Goal: Check status: Check status

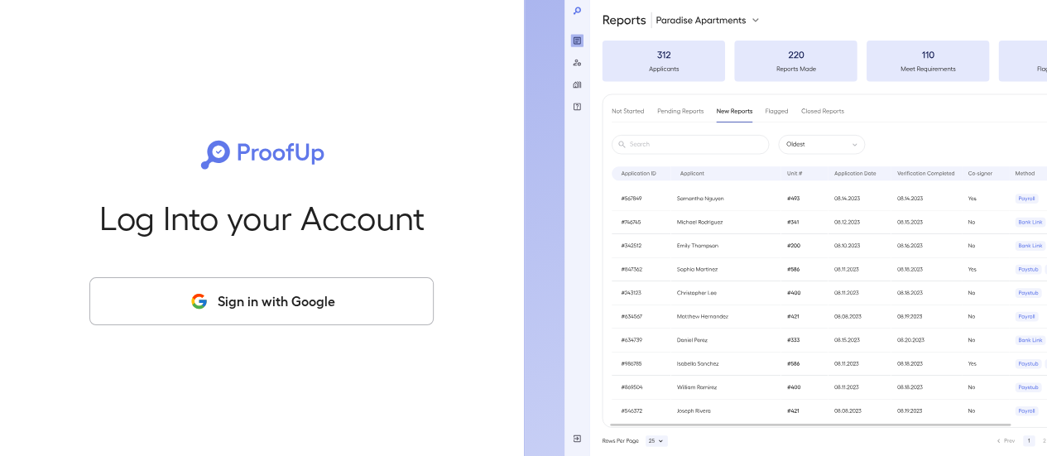
click at [245, 300] on button "Sign in with Google" at bounding box center [261, 301] width 344 height 48
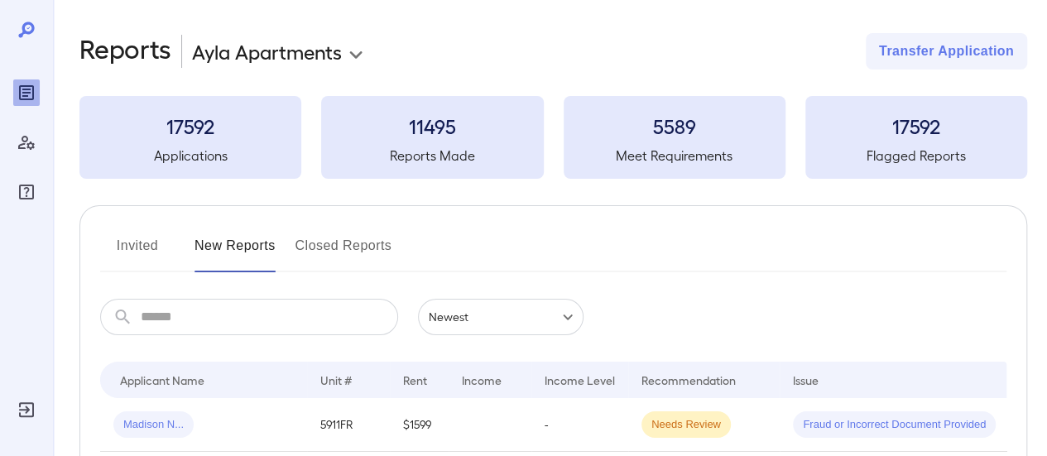
click at [386, 252] on button "Closed Reports" at bounding box center [343, 253] width 97 height 40
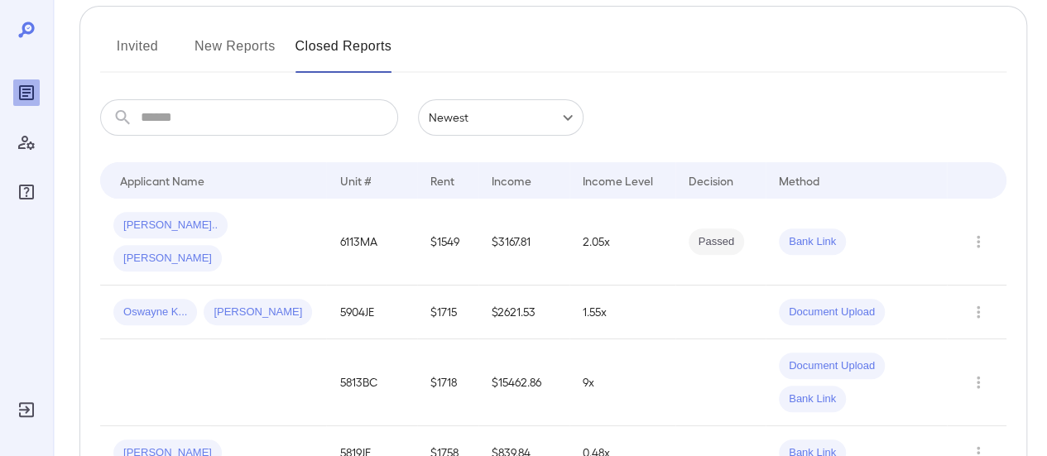
scroll to position [185, 0]
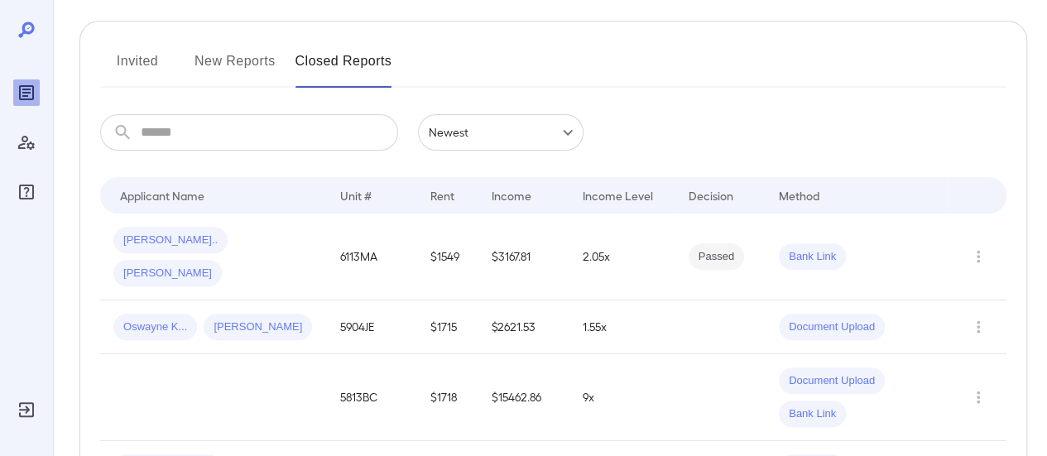
click at [237, 71] on button "New Reports" at bounding box center [234, 68] width 81 height 40
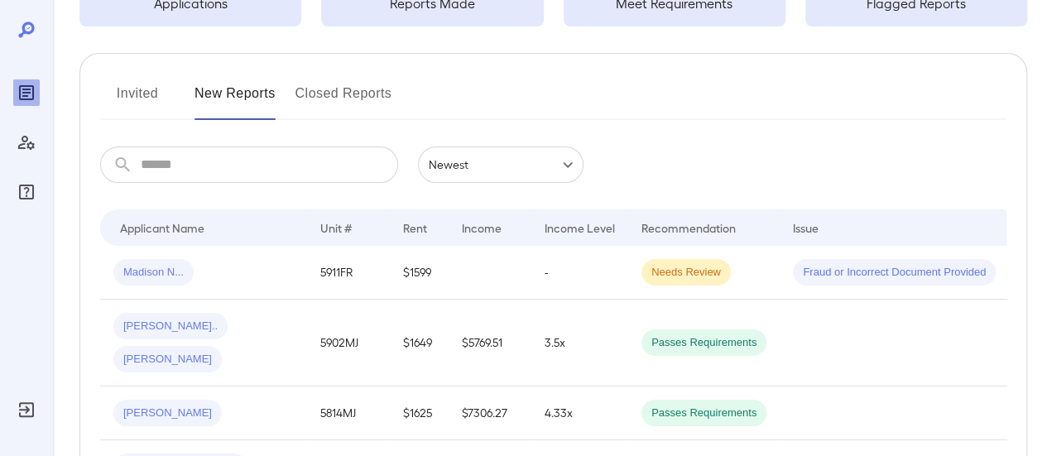
scroll to position [173, 0]
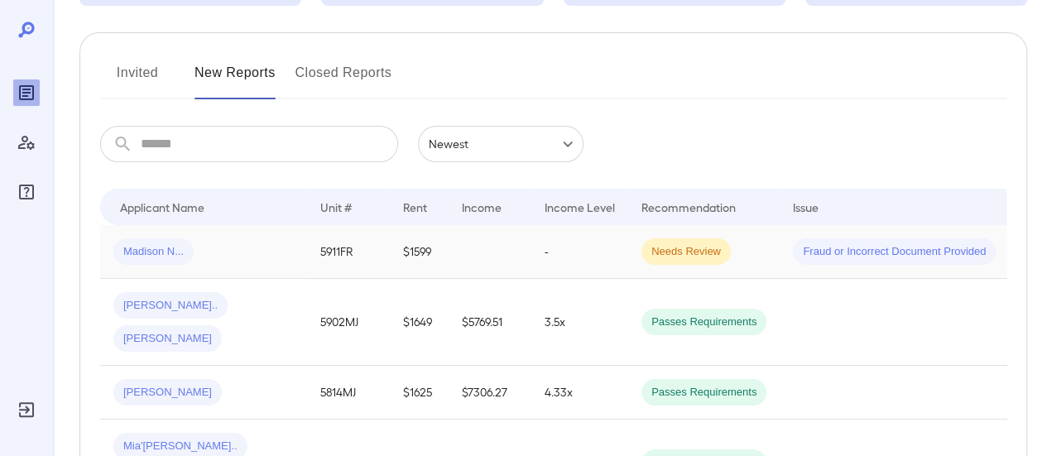
click at [259, 266] on td "Madison N..." at bounding box center [203, 252] width 207 height 54
